Goal: Find specific page/section: Find specific page/section

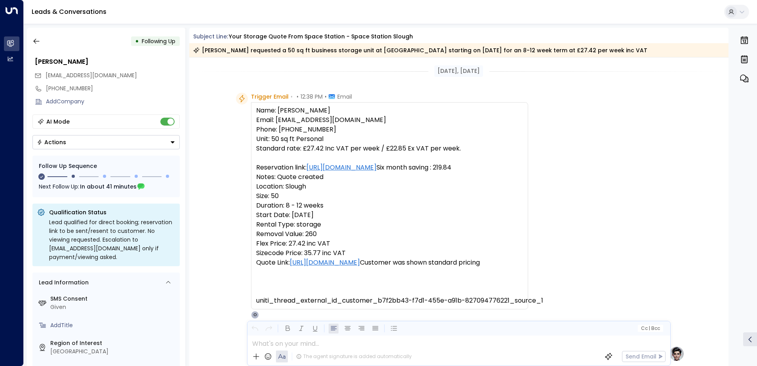
scroll to position [39, 0]
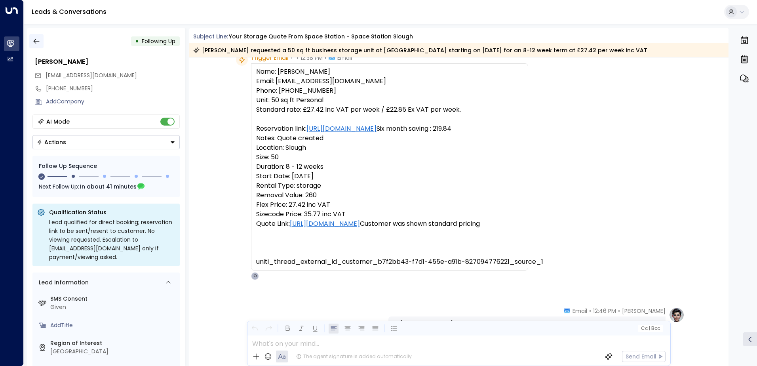
click at [32, 41] on button "button" at bounding box center [36, 41] width 14 height 14
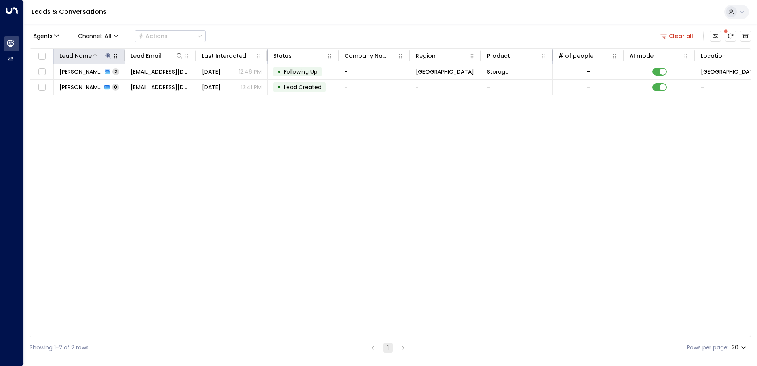
click at [104, 56] on button at bounding box center [108, 56] width 8 height 8
type input "**********"
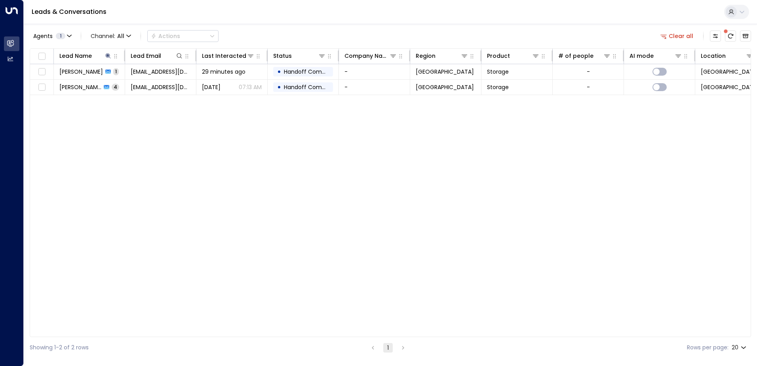
click at [126, 135] on div "Lead Name Lead Email Last Interacted Status Company Name Region Product # of pe…" at bounding box center [390, 192] width 721 height 289
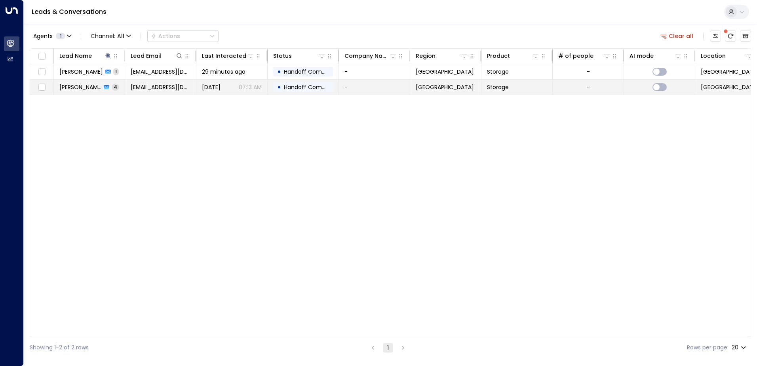
click at [88, 87] on span "[PERSON_NAME]" at bounding box center [80, 87] width 42 height 8
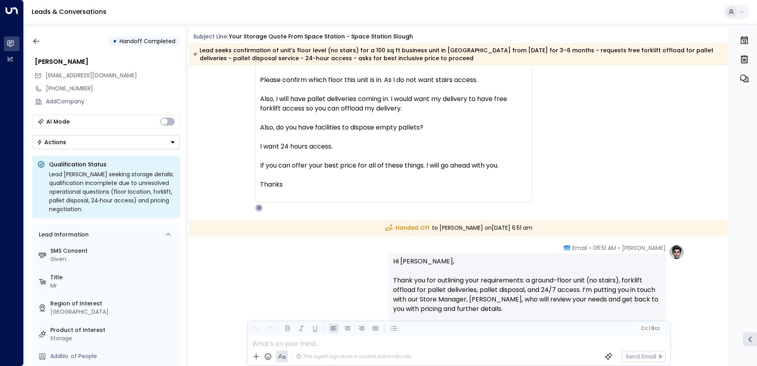
scroll to position [618, 0]
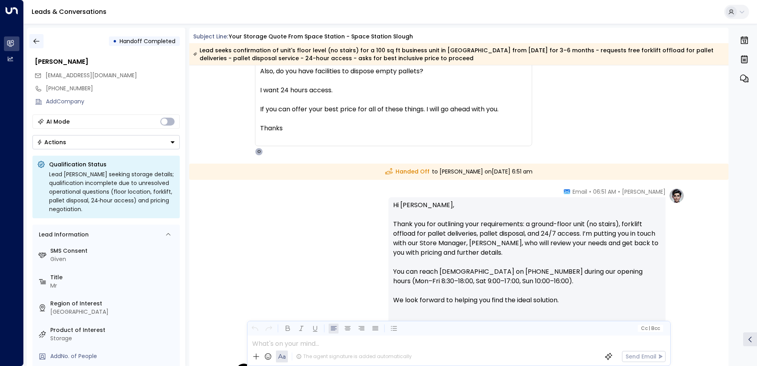
click at [35, 42] on icon "button" at bounding box center [36, 41] width 8 height 8
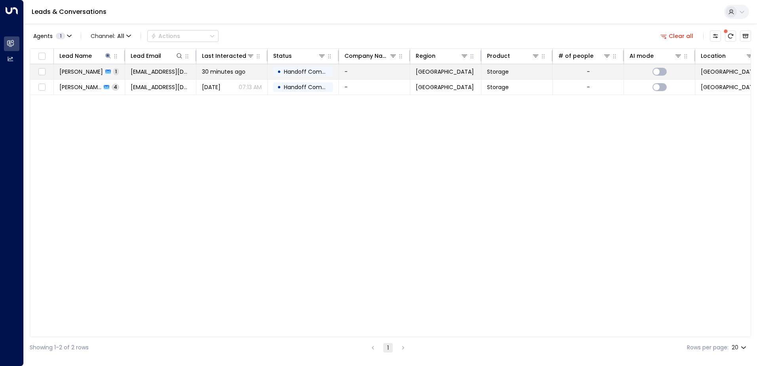
click at [104, 72] on div "[PERSON_NAME] 1" at bounding box center [88, 72] width 59 height 8
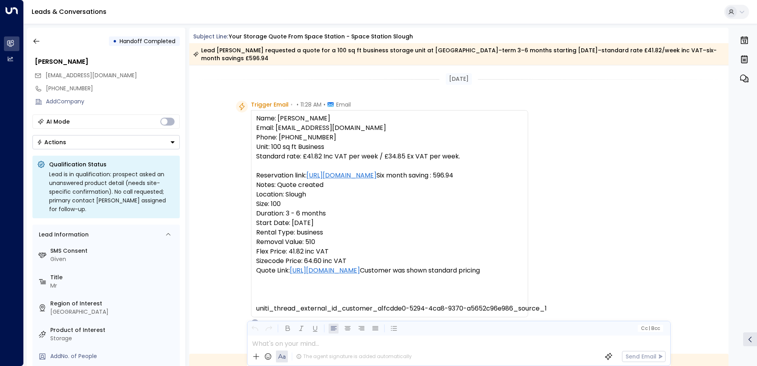
click at [550, 201] on div "Trigger Email • • 11:28 AM • Email Name: [PERSON_NAME] Email: [EMAIL_ADDRESS][D…" at bounding box center [460, 214] width 449 height 226
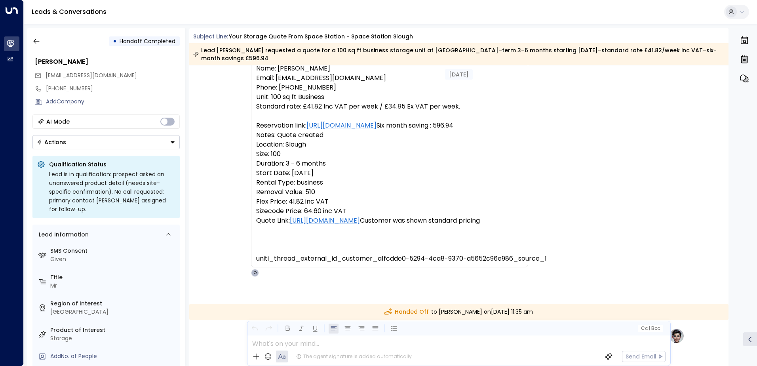
scroll to position [40, 0]
